Goal: Subscribe to service/newsletter

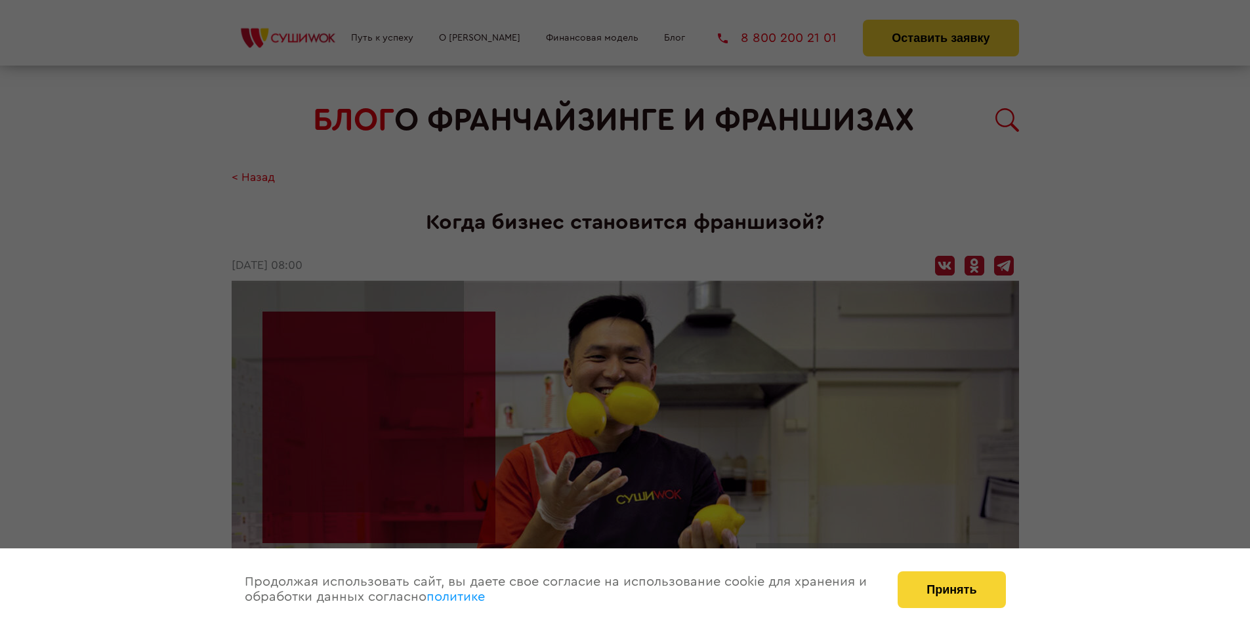
scroll to position [1614, 0]
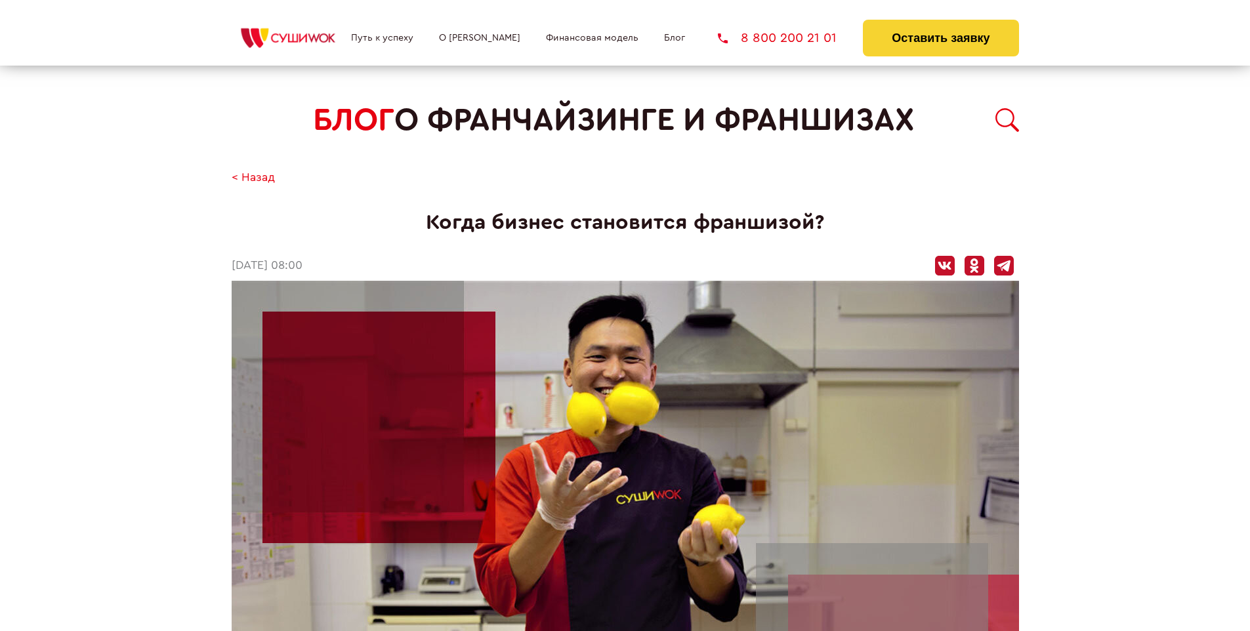
scroll to position [1614, 0]
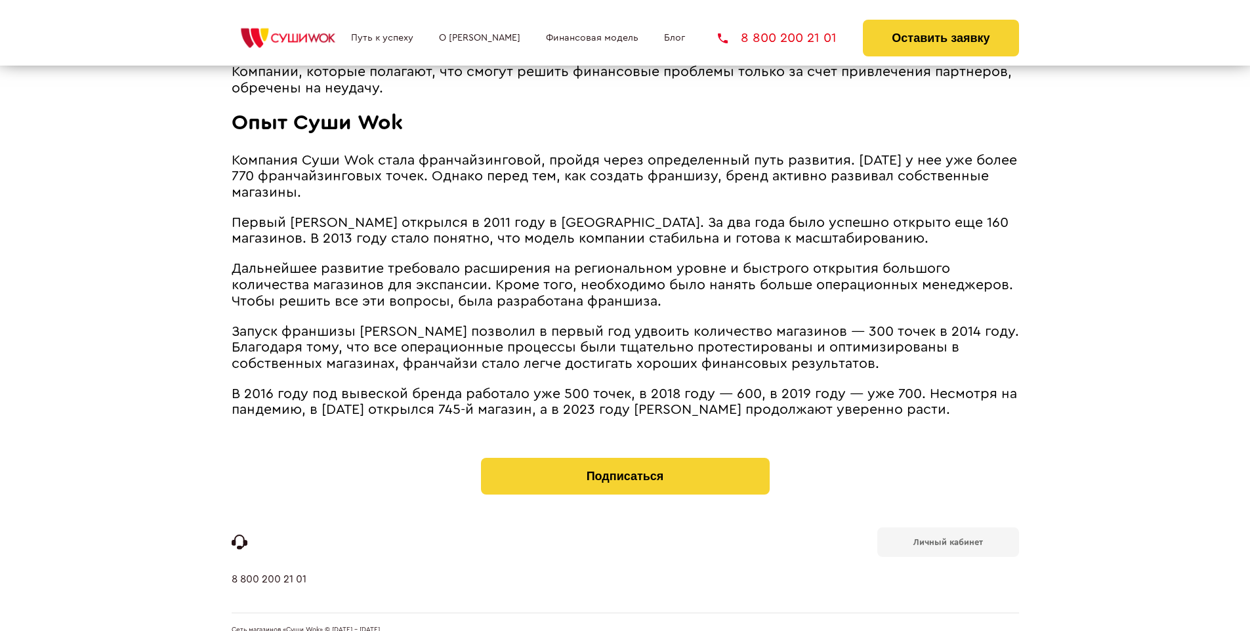
click at [947, 538] on b "Личный кабинет" at bounding box center [948, 542] width 70 height 9
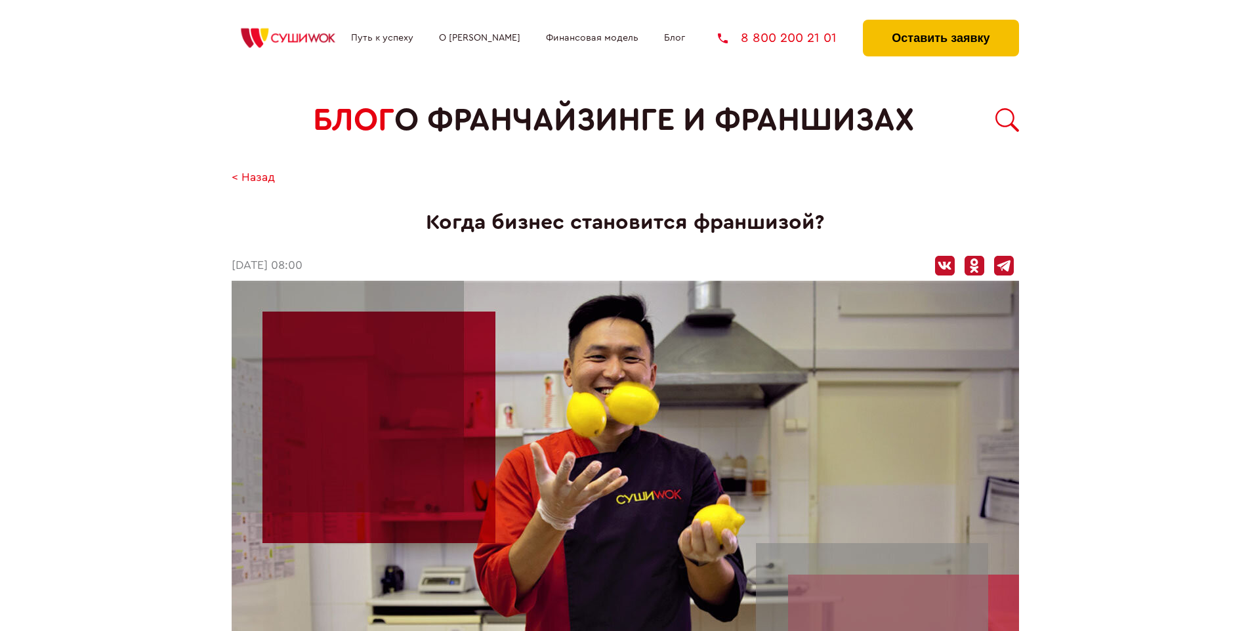
click at [940, 23] on button "Оставить заявку" at bounding box center [940, 38] width 155 height 37
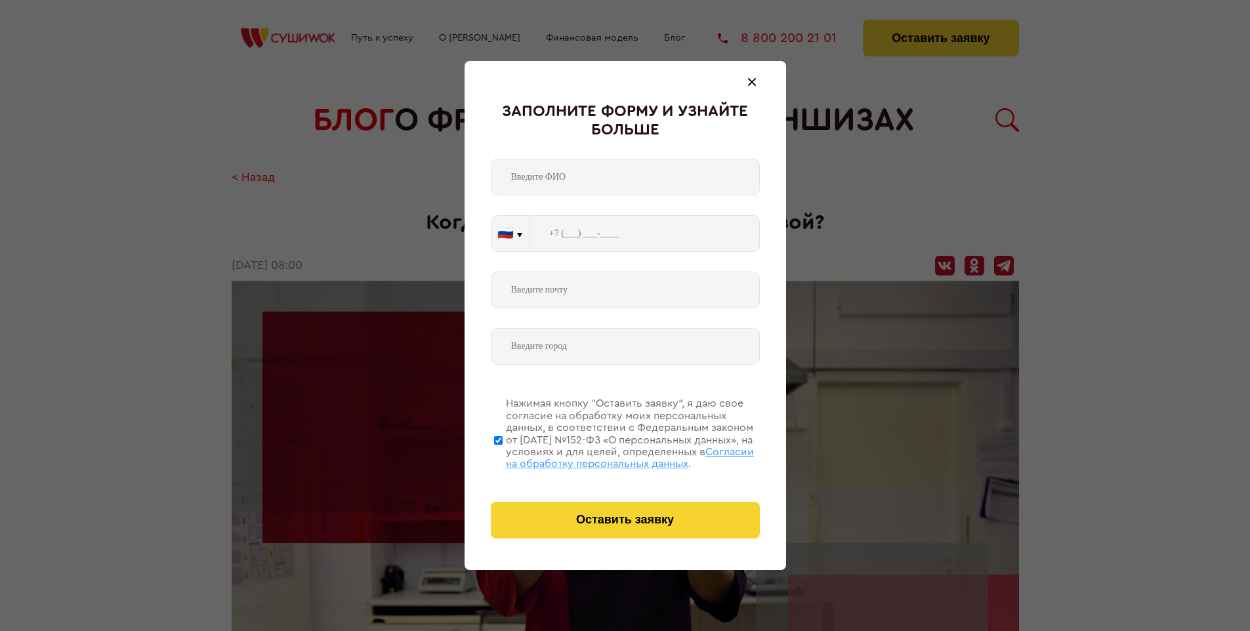
click at [608, 456] on span "Согласии на обработку персональных данных" at bounding box center [630, 458] width 248 height 22
click at [503, 456] on input "Нажимая кнопку “Оставить заявку”, я даю свое согласие на обработку моих персона…" at bounding box center [498, 440] width 9 height 105
checkbox input "false"
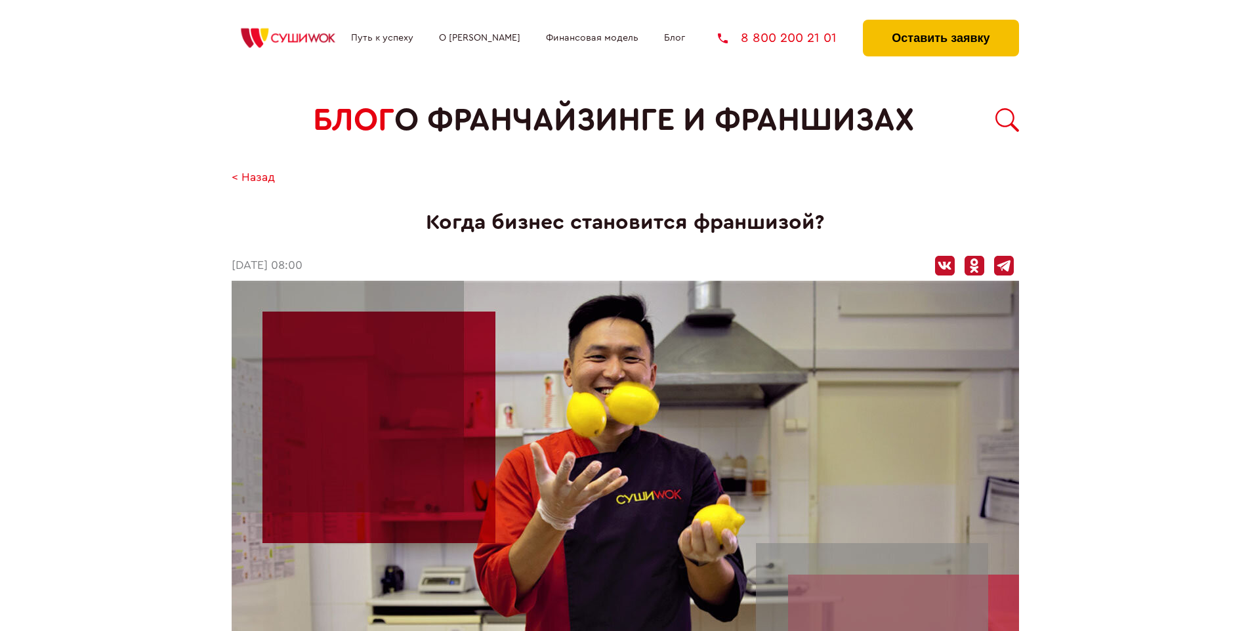
click at [940, 23] on button "Оставить заявку" at bounding box center [940, 38] width 155 height 37
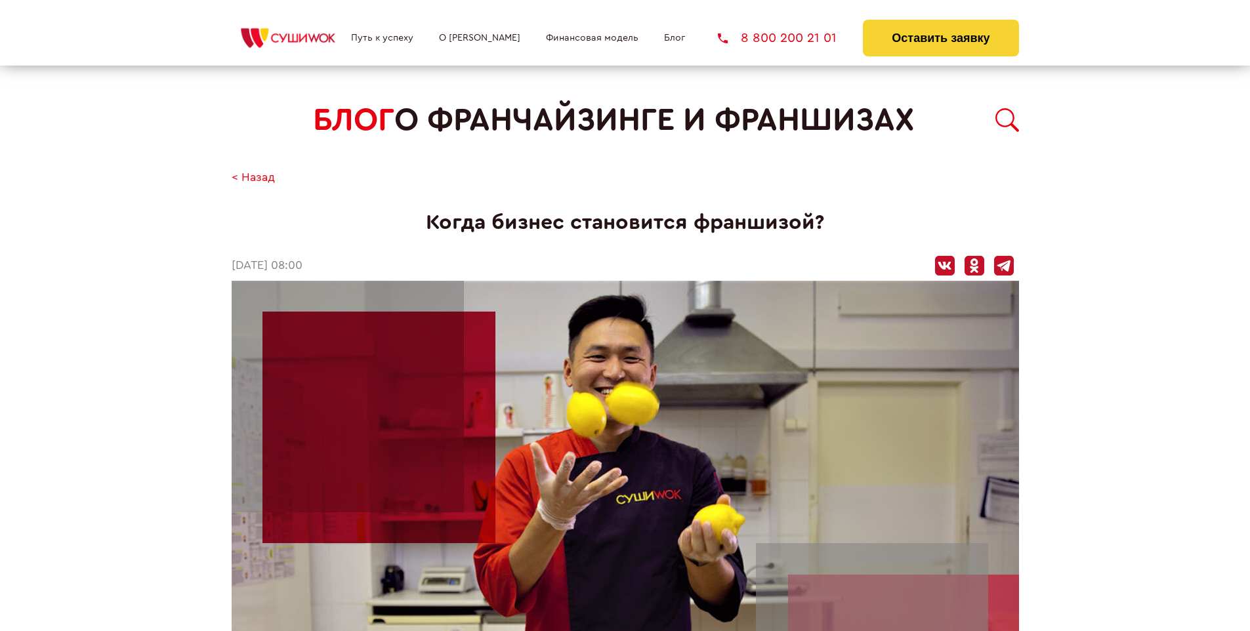
scroll to position [1614, 0]
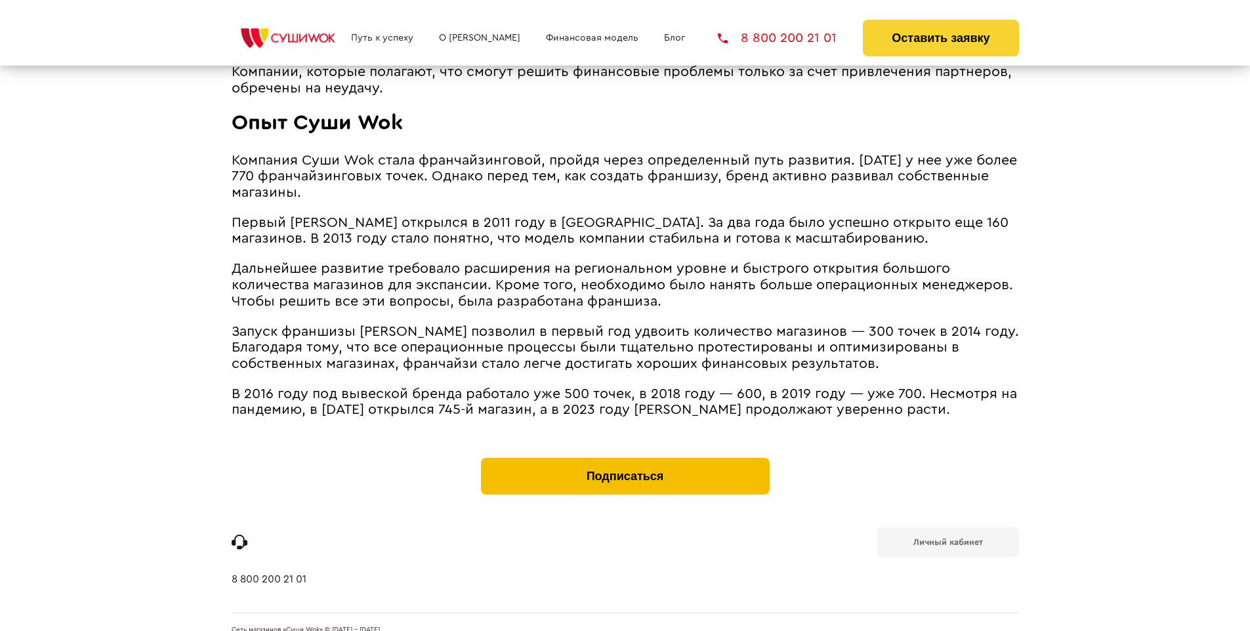
click at [625, 458] on button "Подписаться" at bounding box center [625, 476] width 289 height 37
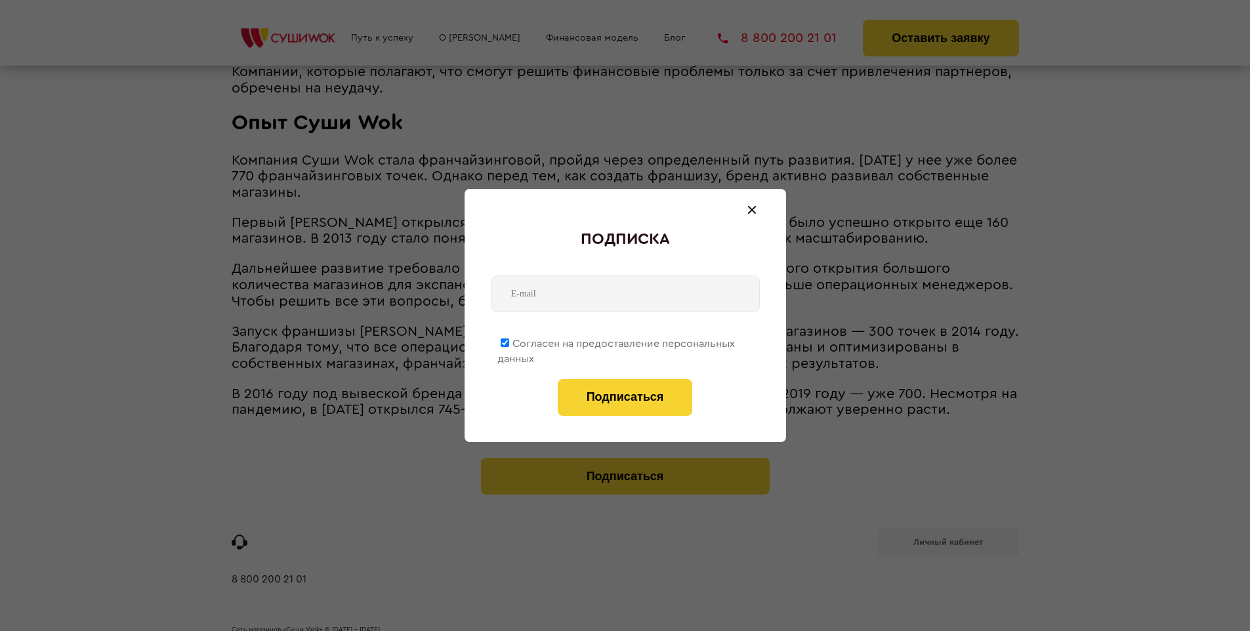
click at [617, 341] on span "Согласен на предоставление персональных данных" at bounding box center [615, 352] width 237 height 26
click at [509, 341] on input "Согласен на предоставление персональных данных" at bounding box center [505, 343] width 9 height 9
checkbox input "false"
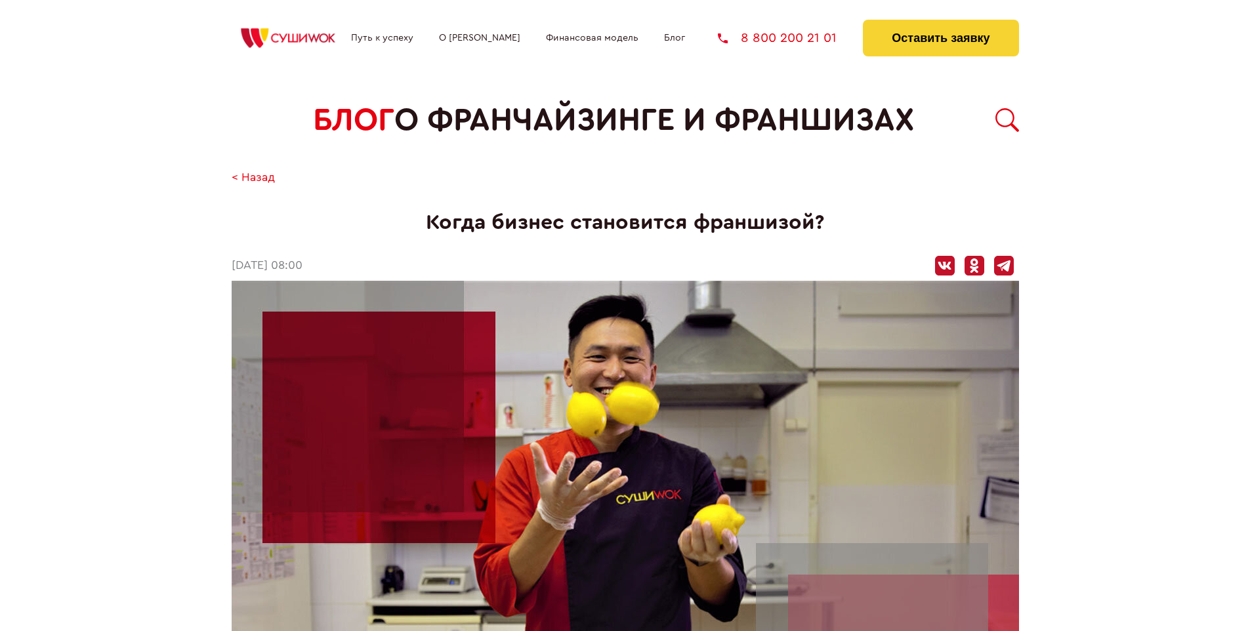
scroll to position [1614, 0]
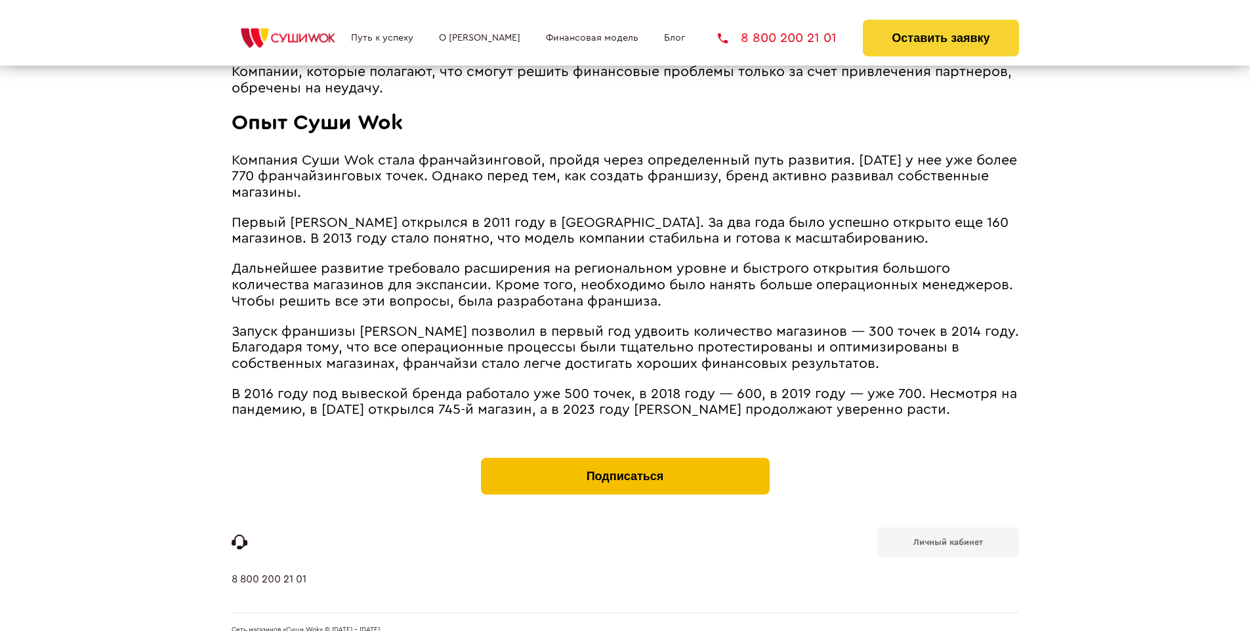
click at [625, 458] on button "Подписаться" at bounding box center [625, 476] width 289 height 37
